Goal: Task Accomplishment & Management: Use online tool/utility

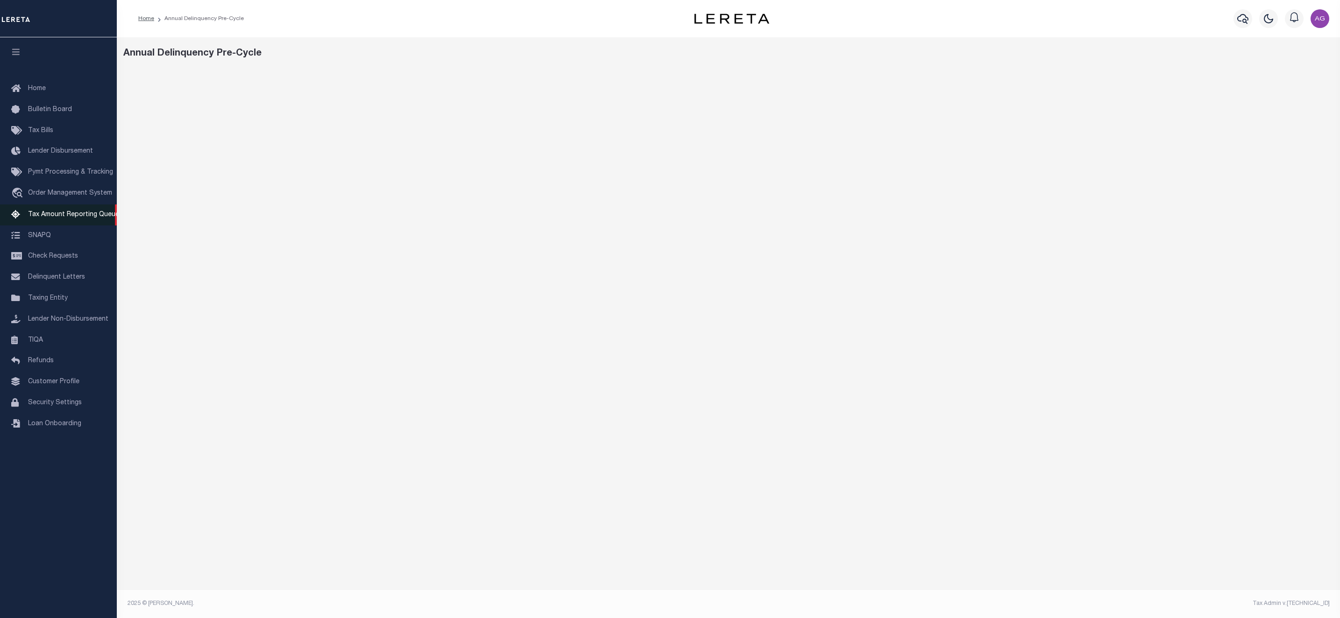
click at [61, 218] on span "Tax Amount Reporting Queue" at bounding box center [73, 215] width 91 height 7
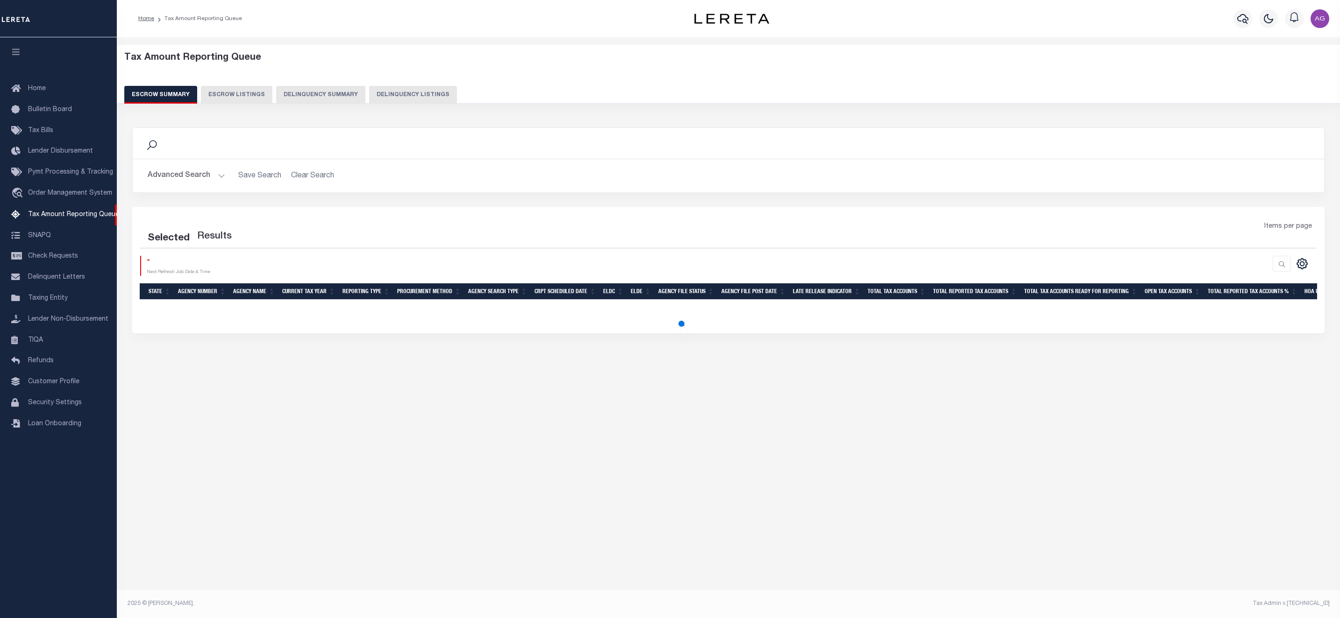
select select "100"
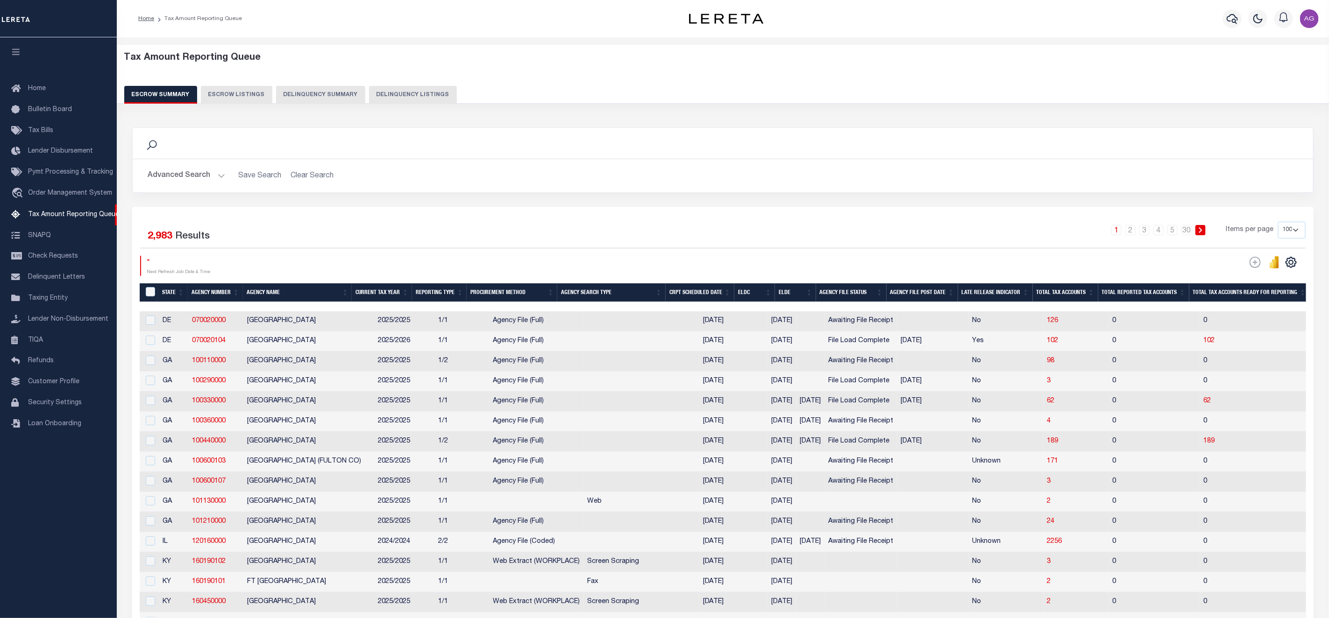
click at [327, 90] on button "Delinquency Summary" at bounding box center [320, 95] width 89 height 18
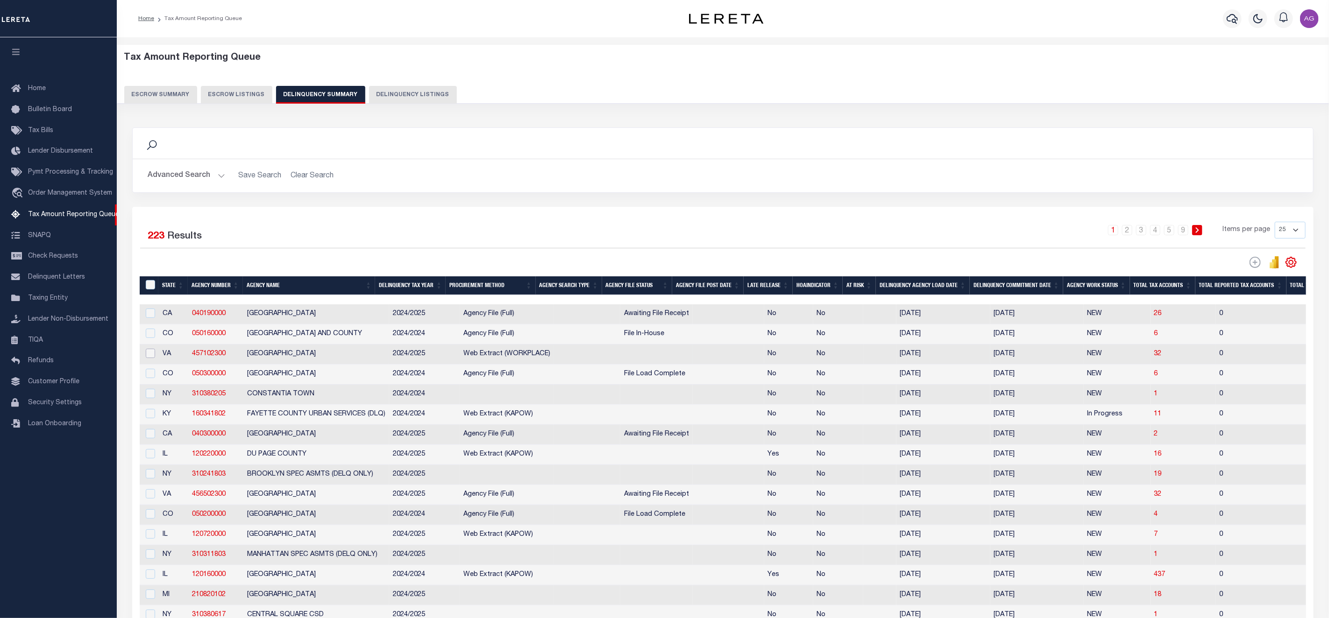
click at [149, 358] on input "checkbox" at bounding box center [150, 353] width 9 height 9
checkbox input "true"
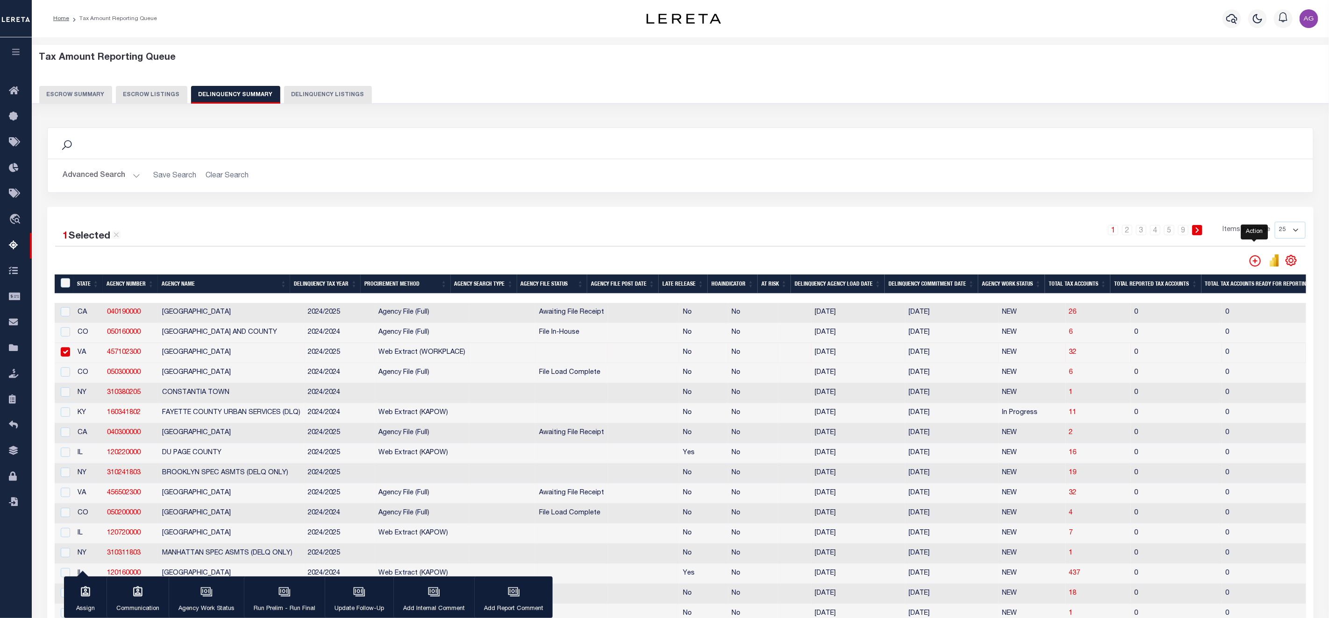
click at [1253, 263] on icon "" at bounding box center [1255, 260] width 5 height 5
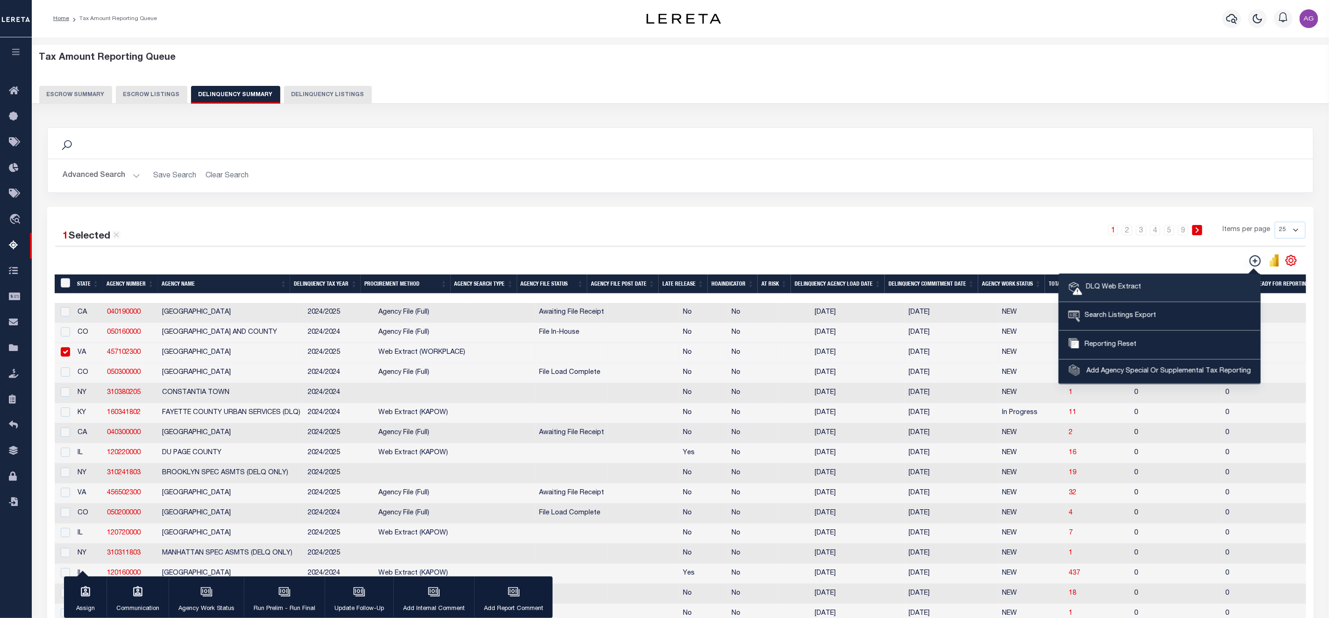
click at [1124, 286] on span "DLQ Web Extract" at bounding box center [1111, 288] width 59 height 10
